Goal: Information Seeking & Learning: Learn about a topic

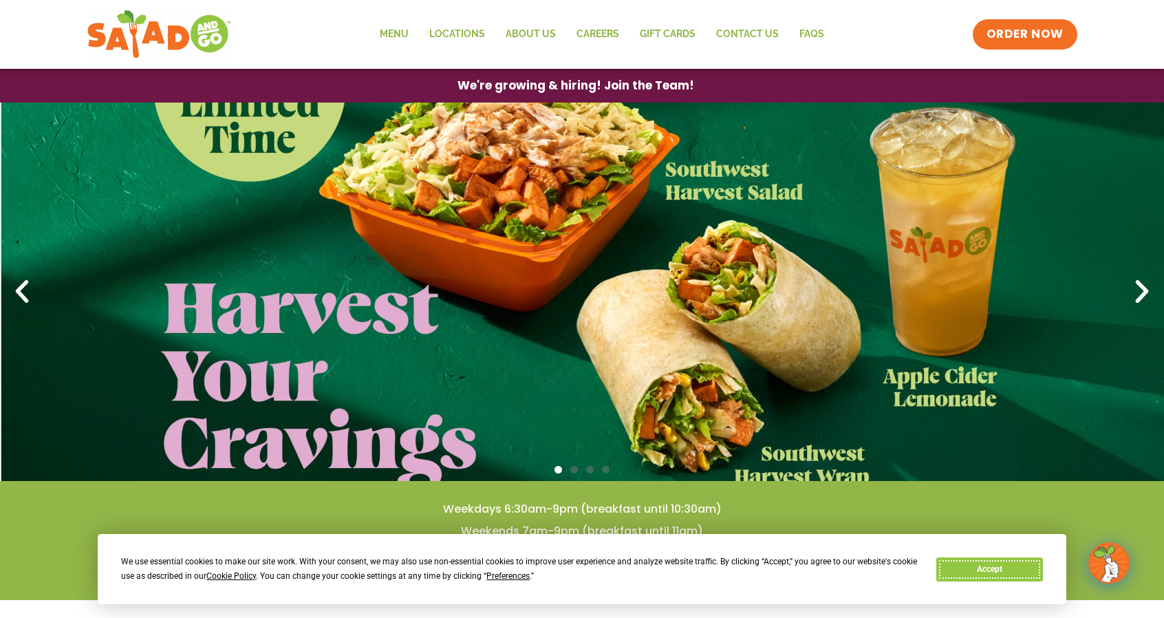
click at [953, 573] on button "Accept" at bounding box center [989, 569] width 106 height 24
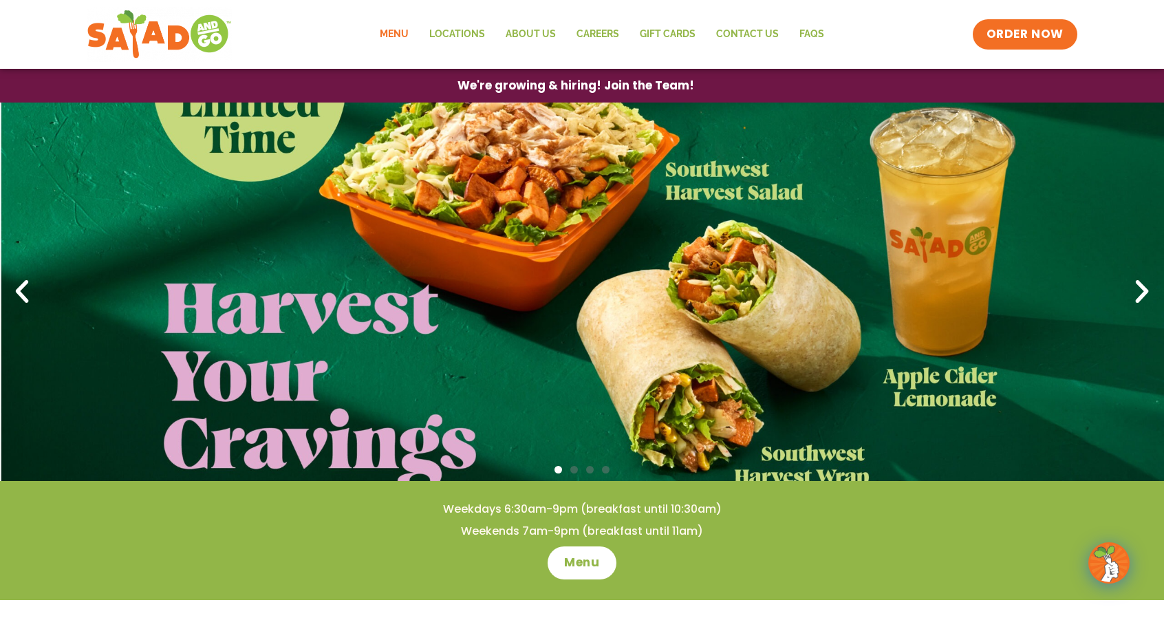
click at [398, 35] on link "Menu" at bounding box center [394, 35] width 50 height 32
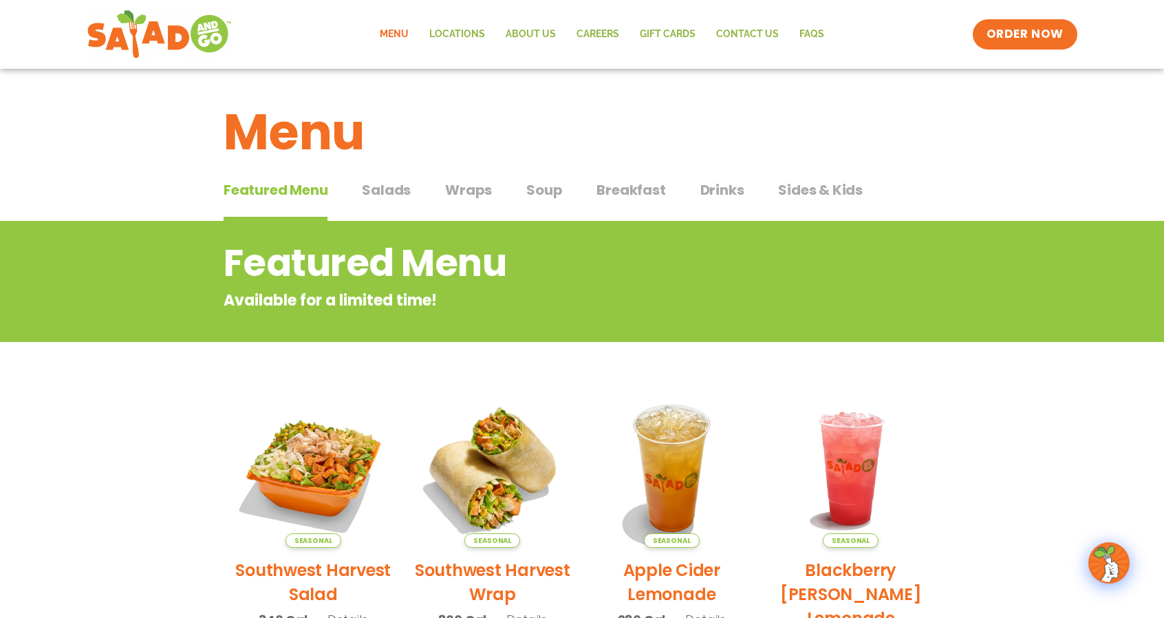
click at [542, 193] on span "Soup" at bounding box center [544, 190] width 36 height 21
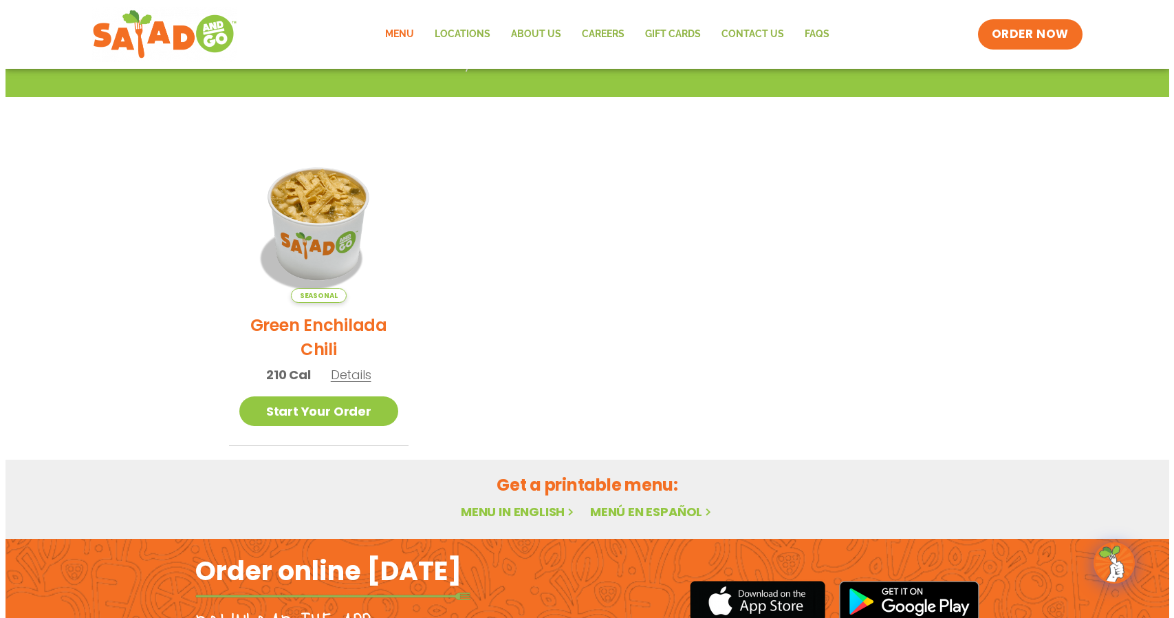
scroll to position [275, 0]
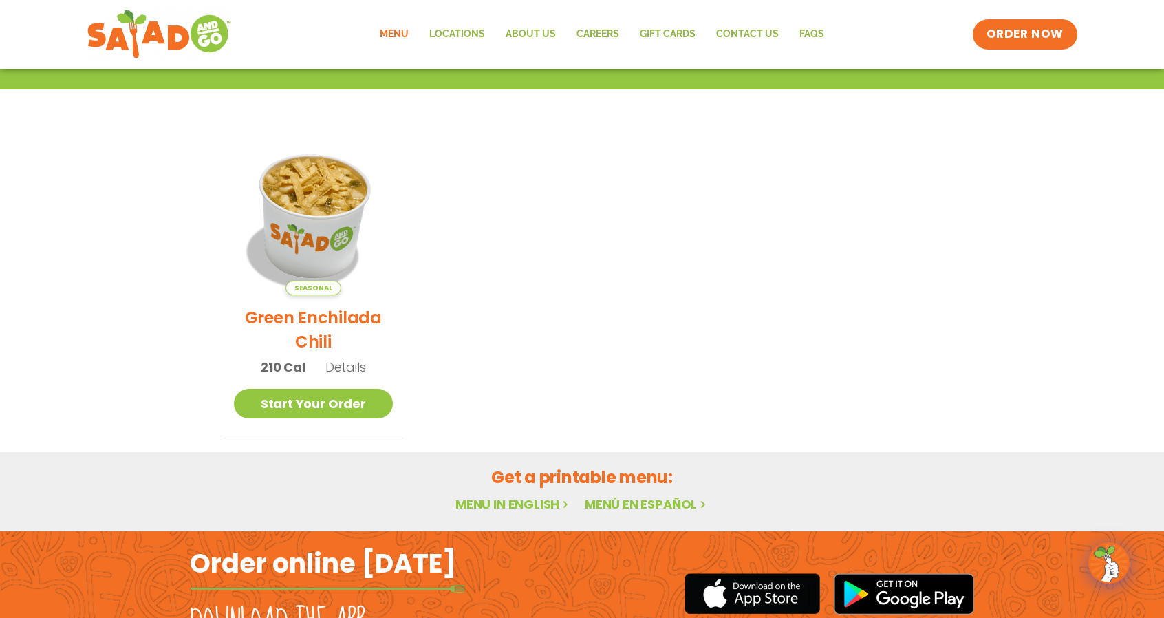
click at [325, 188] on img at bounding box center [313, 215] width 186 height 186
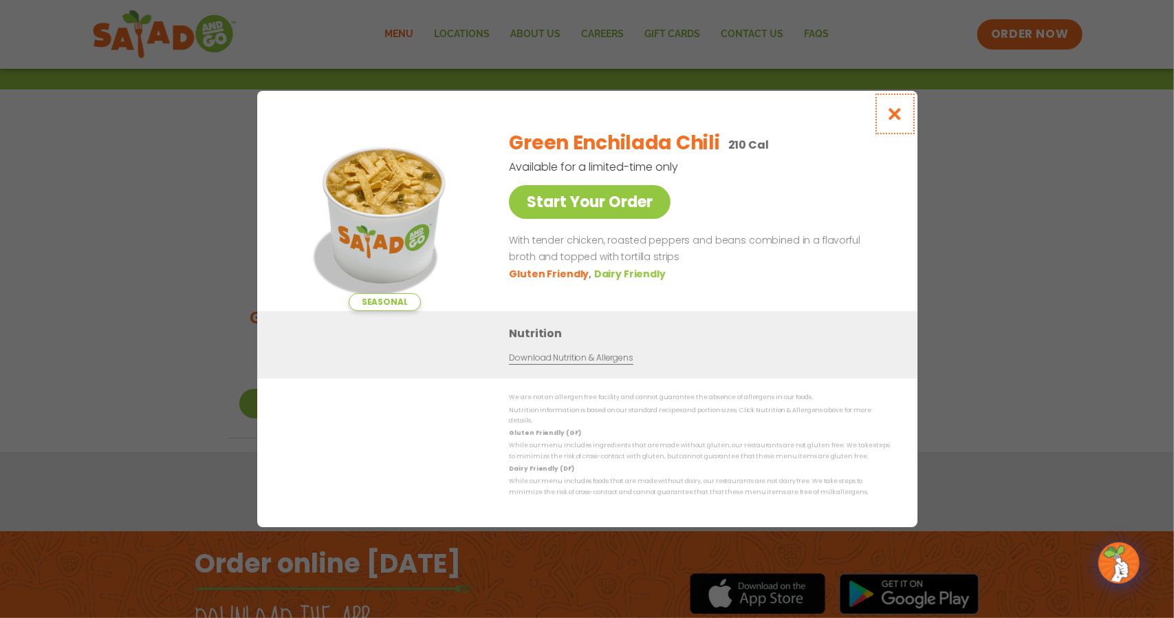
click at [900, 120] on icon "Close modal" at bounding box center [894, 114] width 17 height 14
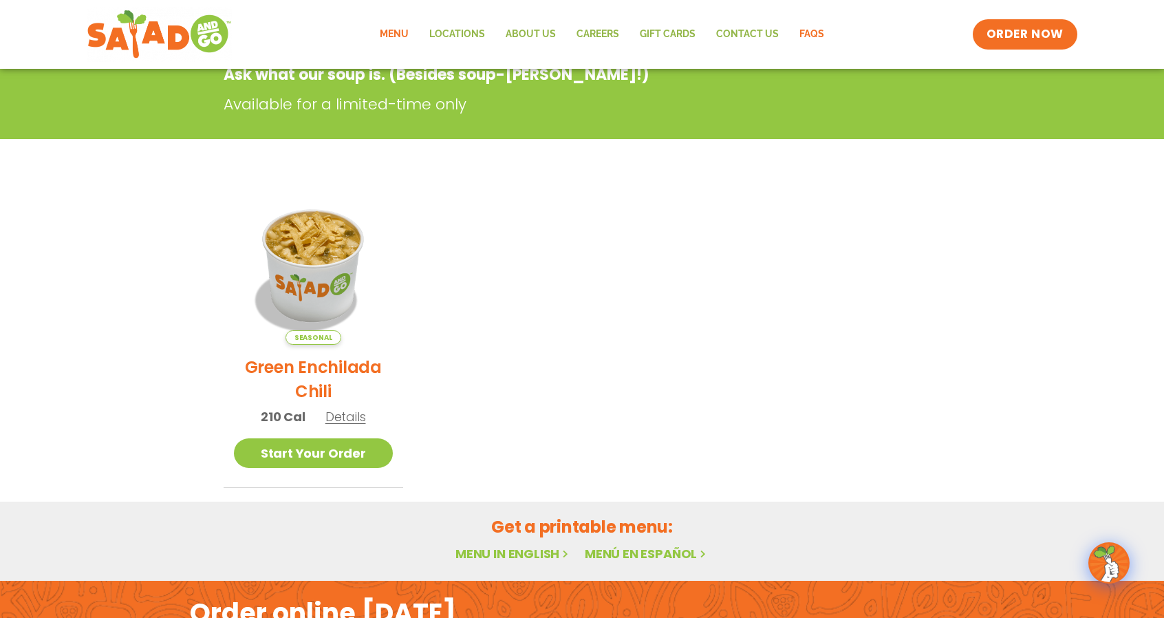
scroll to position [220, 0]
